Goal: Transaction & Acquisition: Purchase product/service

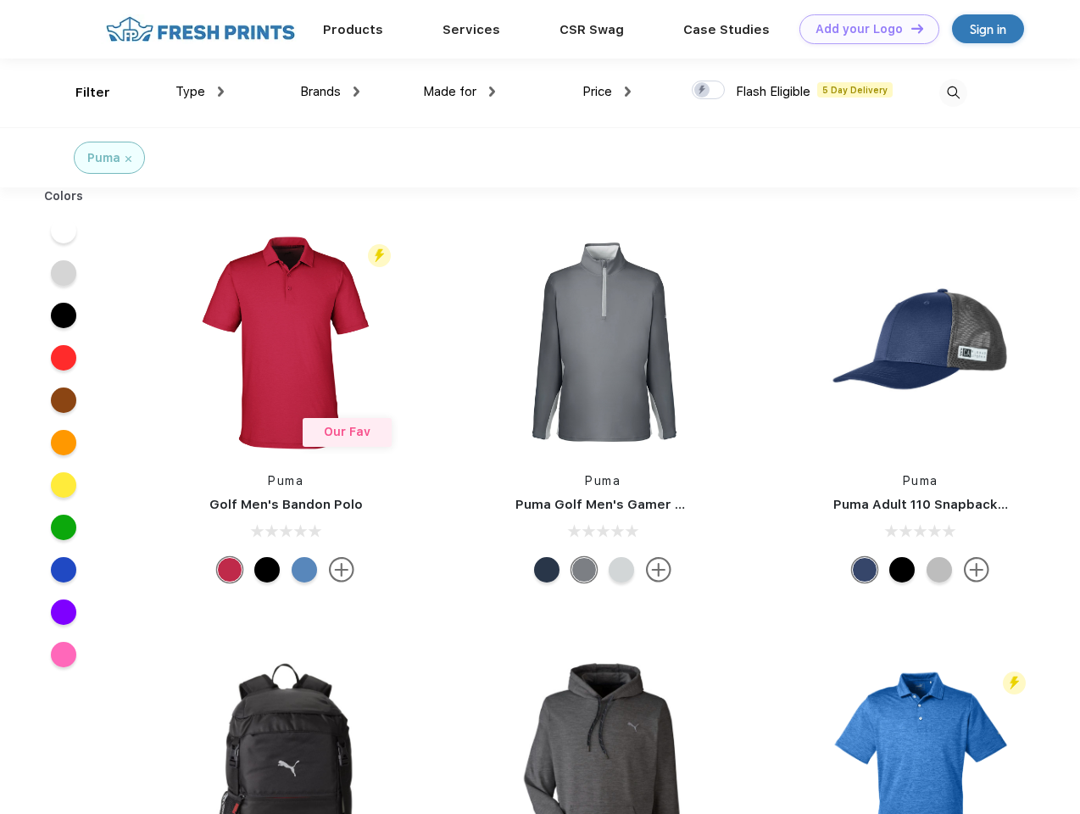
click at [863, 29] on link "Add your Logo Design Tool" at bounding box center [869, 29] width 140 height 30
click at [0, 0] on div "Design Tool" at bounding box center [0, 0] width 0 height 0
click at [909, 28] on link "Add your Logo Design Tool" at bounding box center [869, 29] width 140 height 30
click at [81, 92] on div "Filter" at bounding box center [92, 92] width 35 height 19
click at [200, 92] on span "Type" at bounding box center [190, 91] width 30 height 15
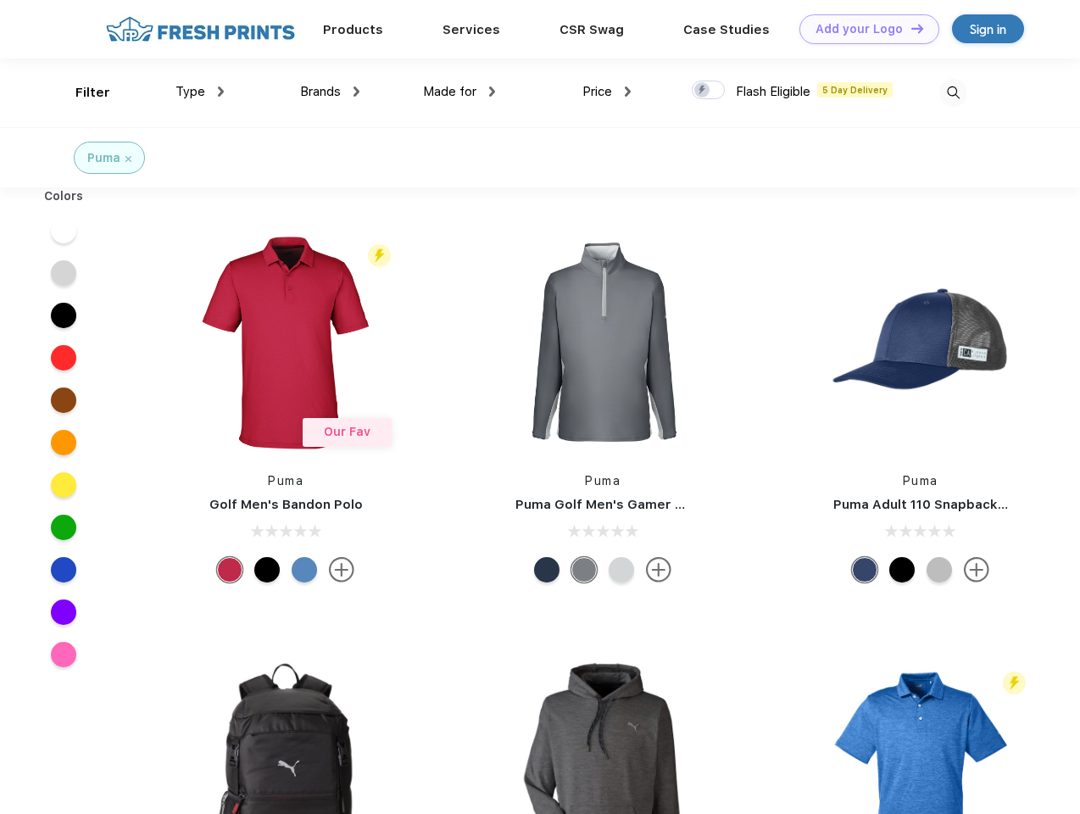
click at [330, 92] on span "Brands" at bounding box center [320, 91] width 41 height 15
click at [459, 92] on span "Made for" at bounding box center [449, 91] width 53 height 15
click at [607, 92] on span "Price" at bounding box center [597, 91] width 30 height 15
click at [708, 91] on div at bounding box center [707, 90] width 33 height 19
click at [703, 91] on input "checkbox" at bounding box center [696, 85] width 11 height 11
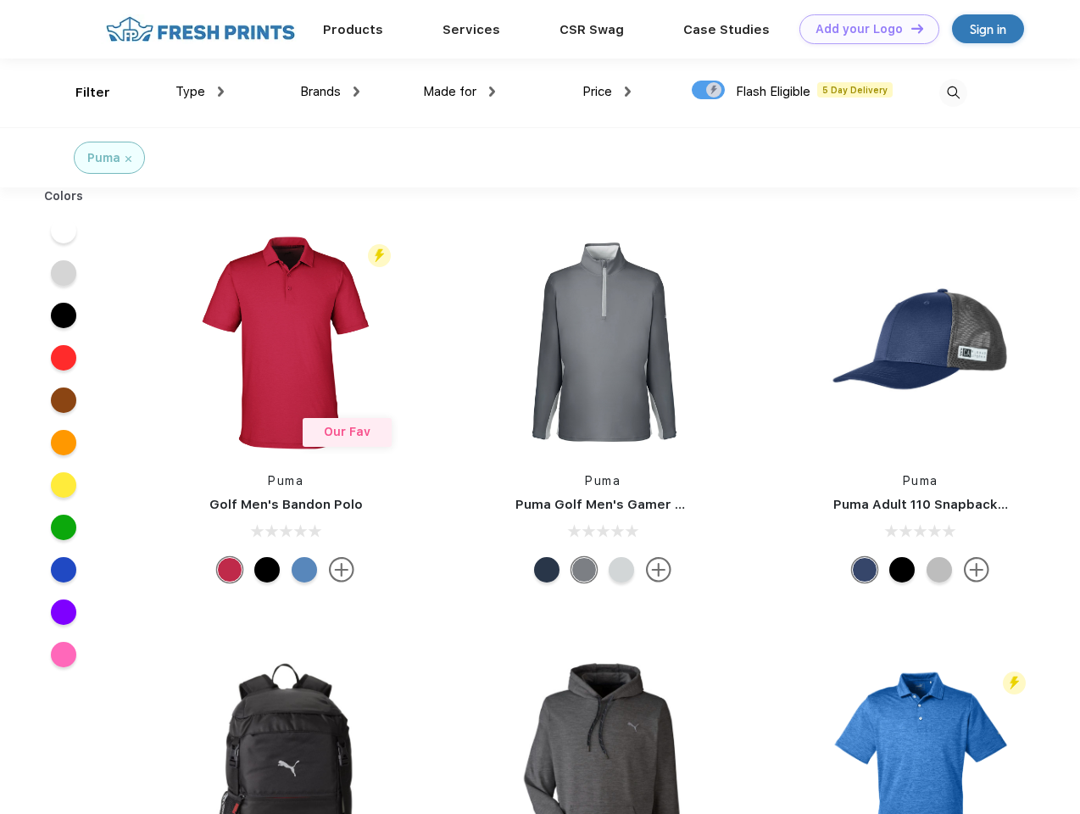
click at [952, 92] on img at bounding box center [953, 93] width 28 height 28
